Goal: Transaction & Acquisition: Purchase product/service

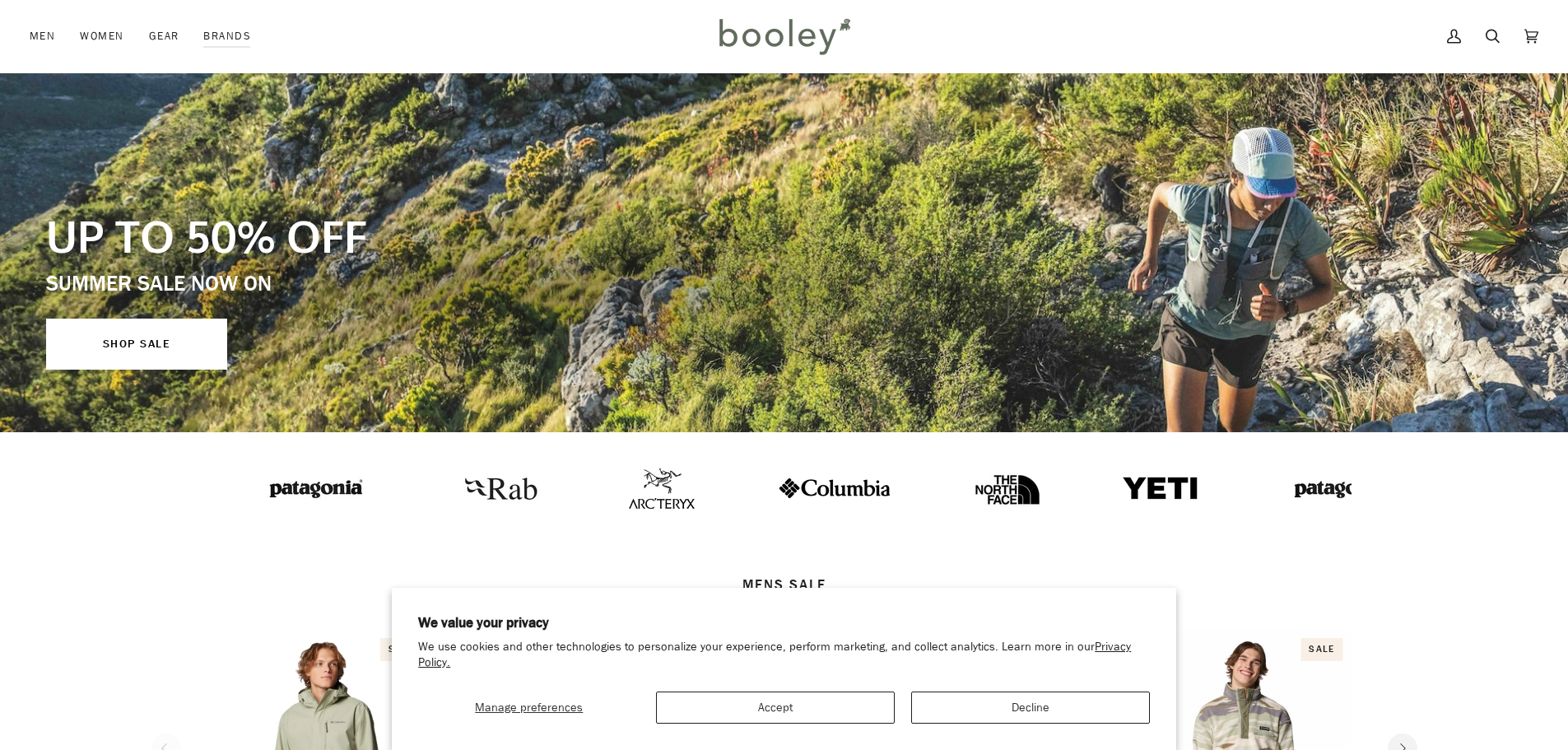
scroll to position [165, 0]
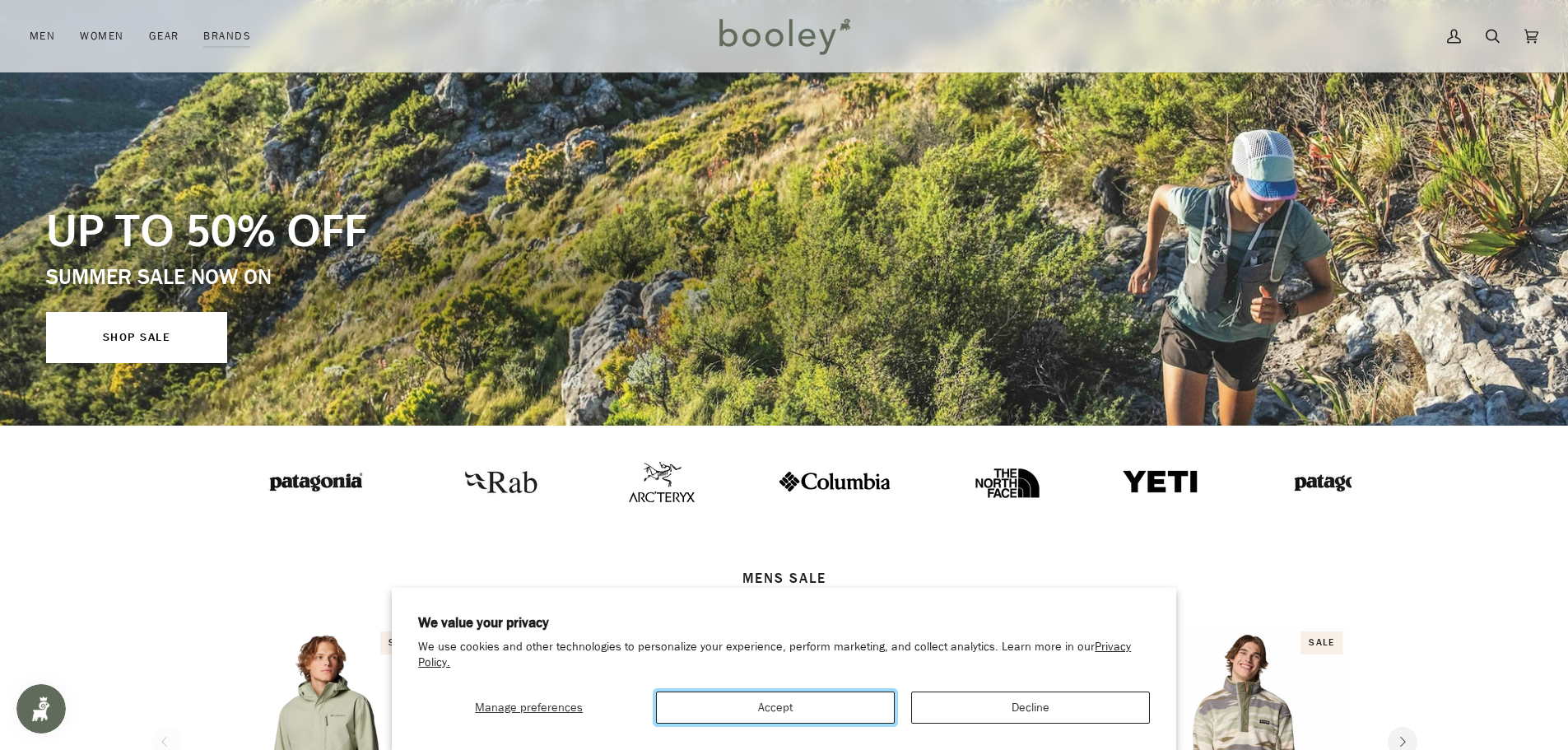
click at [791, 708] on button "Accept" at bounding box center [775, 707] width 239 height 32
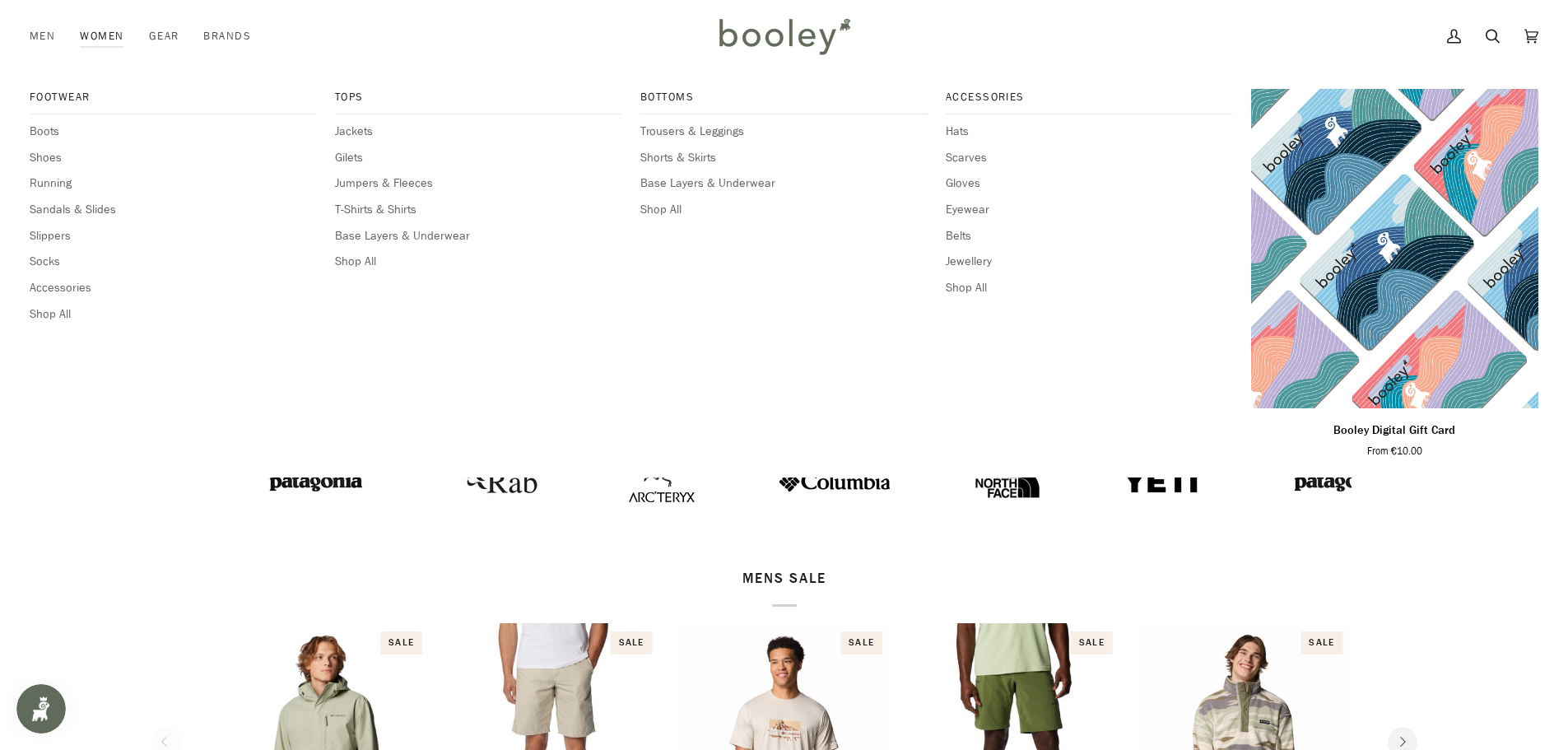
click at [110, 31] on link "Women" at bounding box center [101, 36] width 68 height 73
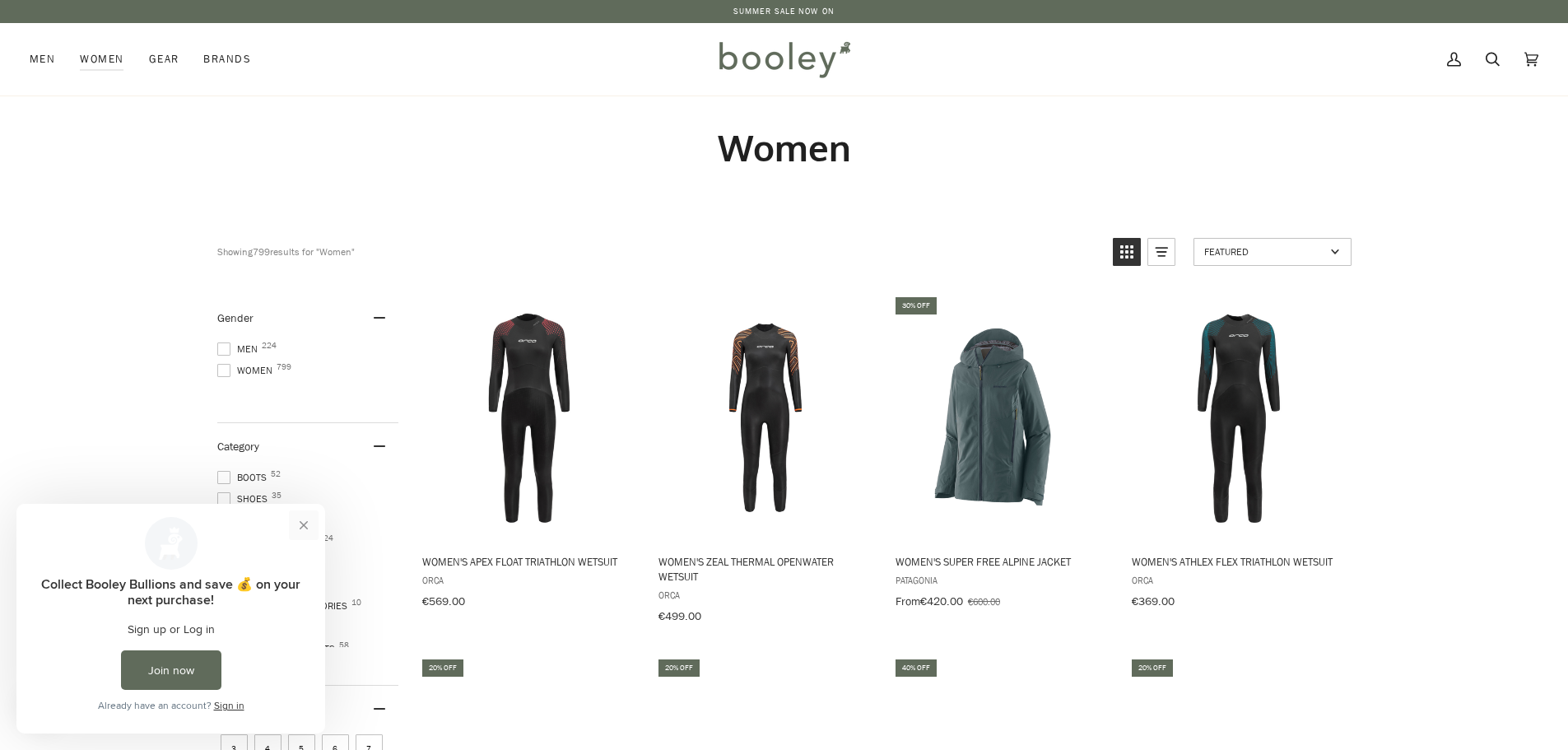
click at [305, 526] on button "Close prompt" at bounding box center [303, 525] width 30 height 30
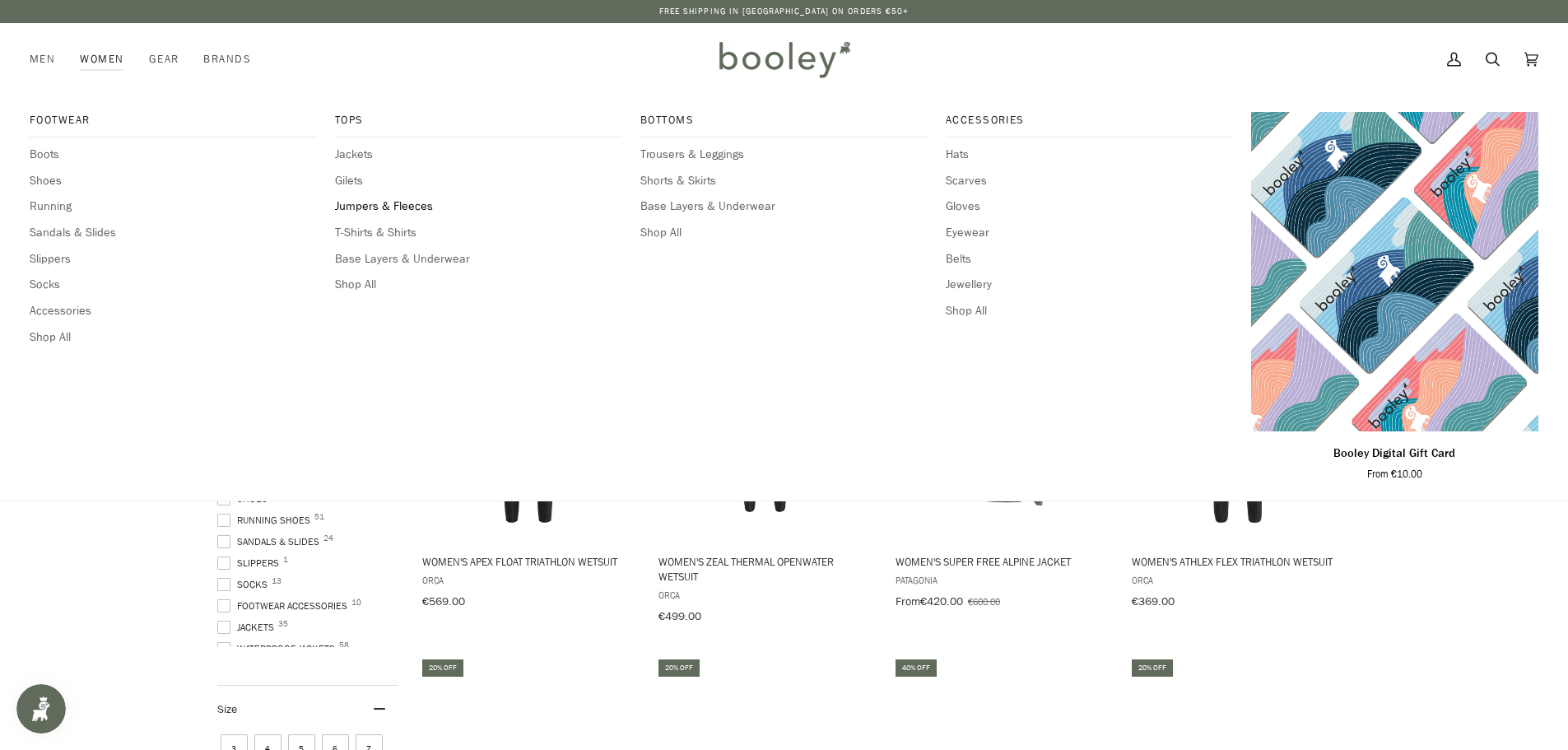
click at [370, 203] on span "Jumpers & Fleeces" at bounding box center [479, 206] width 287 height 18
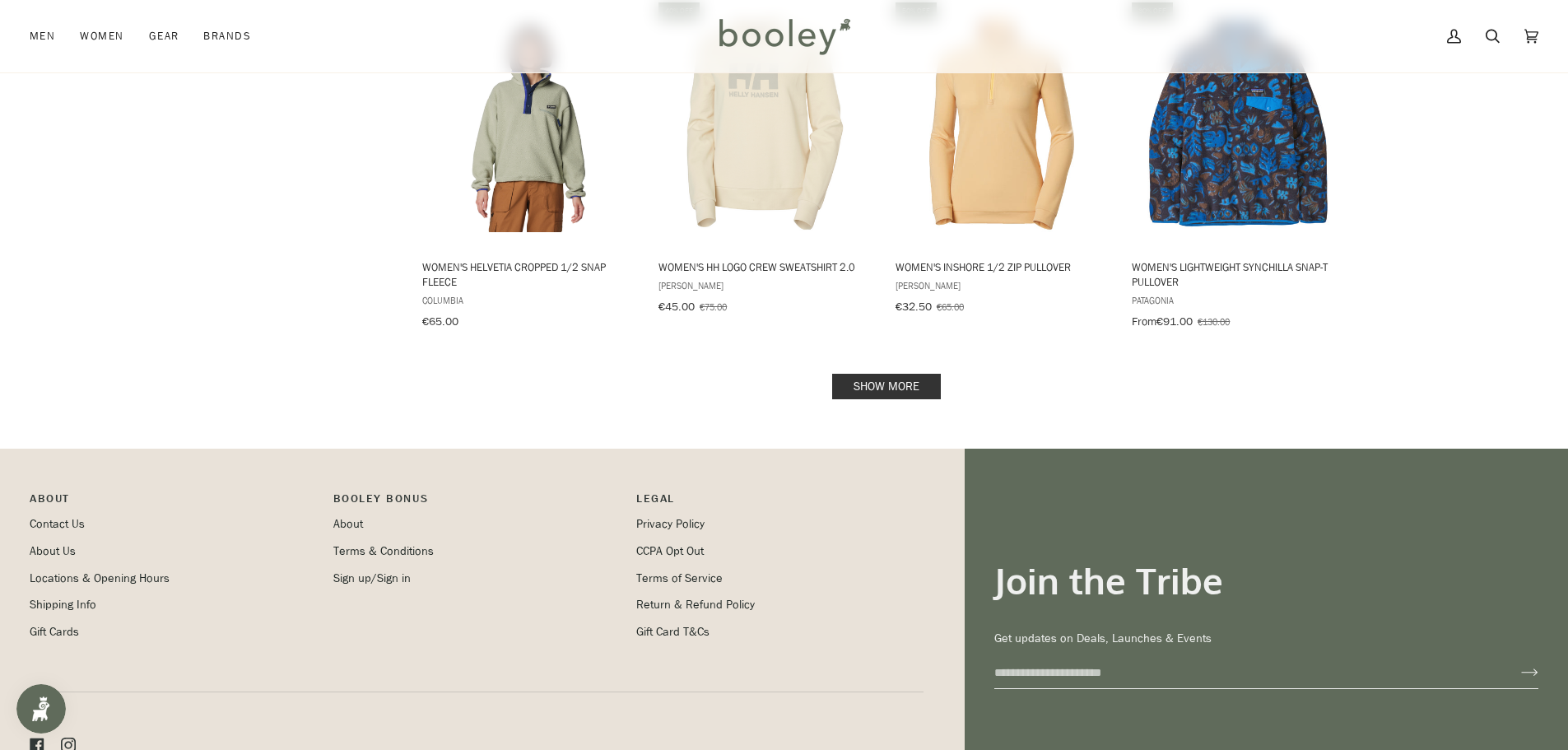
scroll to position [1481, 0]
